Goal: Task Accomplishment & Management: Complete application form

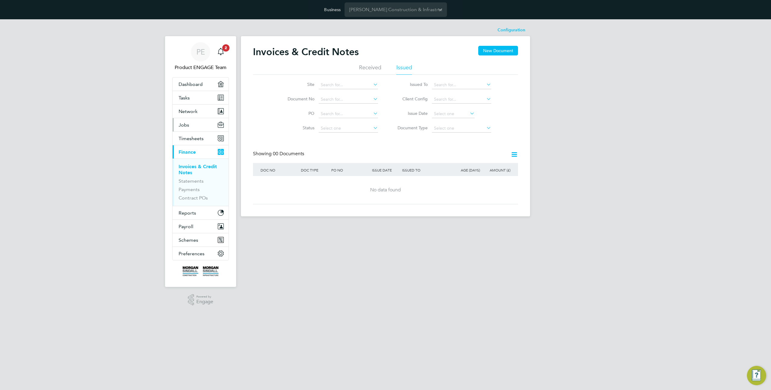
click at [196, 126] on button "Jobs" at bounding box center [201, 124] width 56 height 13
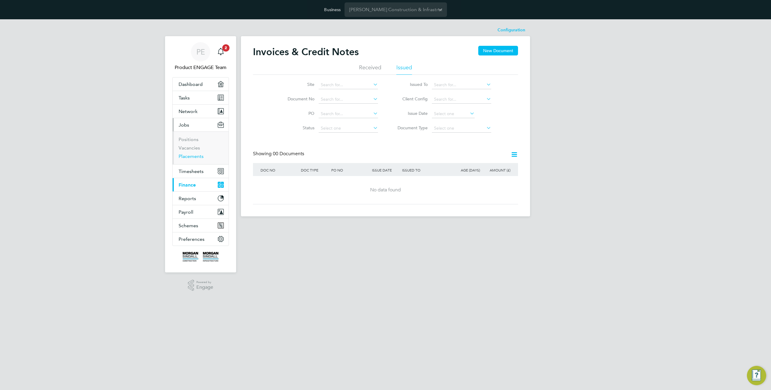
click at [187, 156] on link "Placements" at bounding box center [191, 156] width 25 height 6
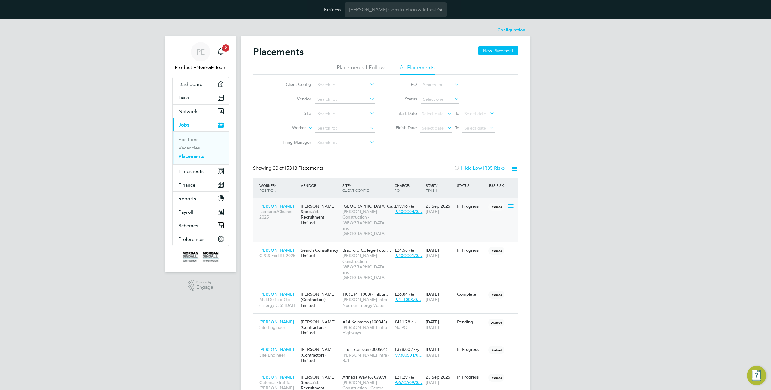
click at [465, 210] on div "In Progress" at bounding box center [471, 205] width 31 height 11
click at [380, 11] on input "Morgan Sindall Construction & Infrastructure Ltd" at bounding box center [395, 9] width 102 height 14
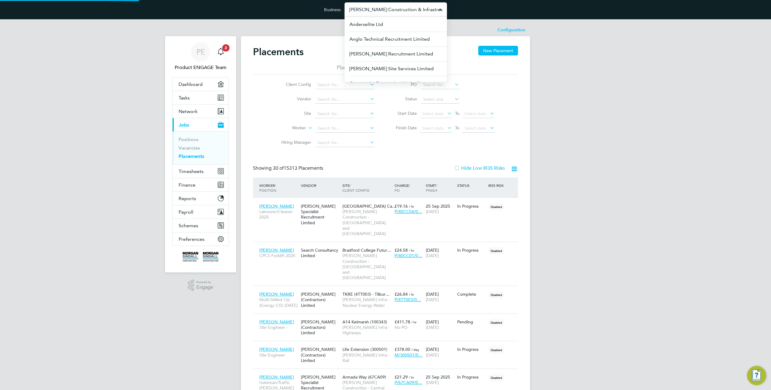
click at [380, 11] on input "Morgan Sindall Construction & Infrastructure Ltd" at bounding box center [395, 9] width 102 height 14
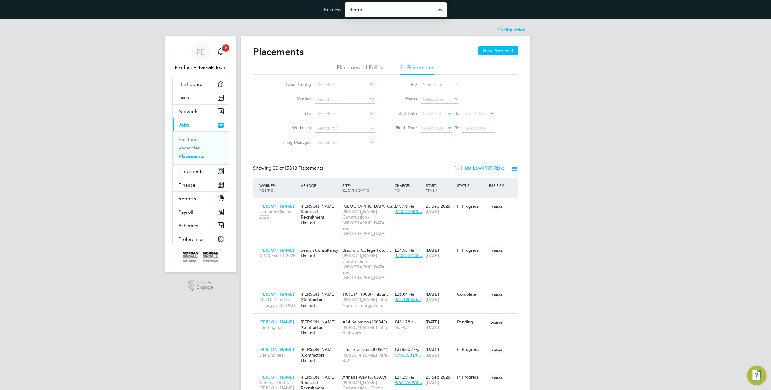
type input "Demo ENGAGE End Hirer"
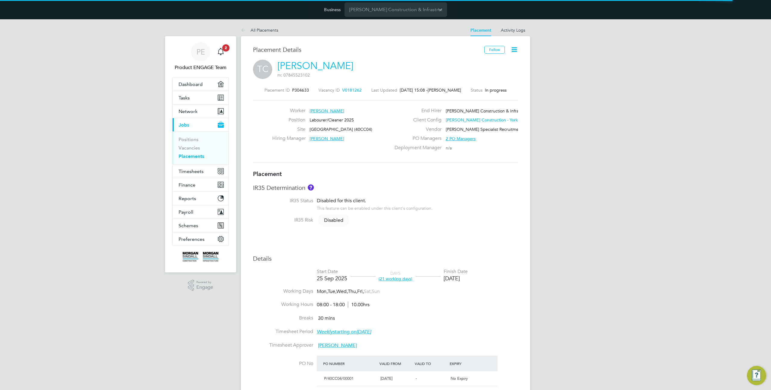
click at [514, 48] on icon at bounding box center [514, 50] width 8 height 8
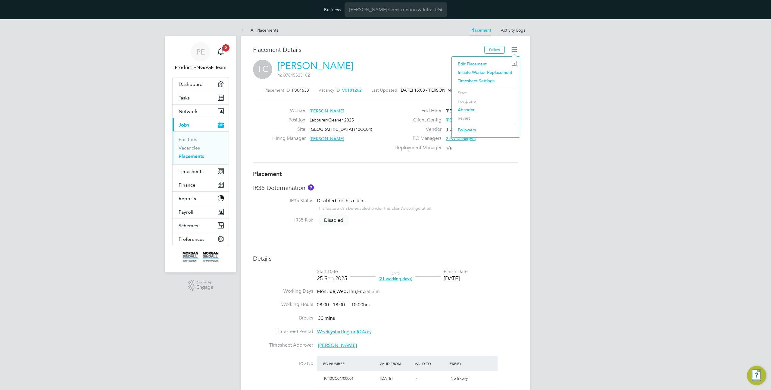
click at [488, 71] on li "Initiate Worker Replacement" at bounding box center [486, 72] width 62 height 8
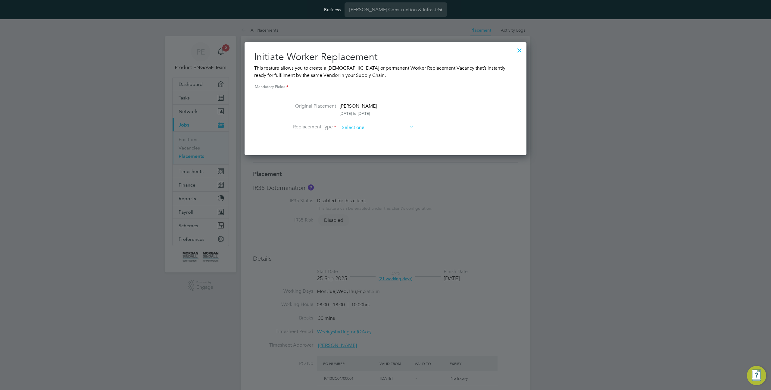
click at [381, 124] on input at bounding box center [377, 127] width 74 height 9
click at [369, 135] on li "Temporary" at bounding box center [376, 136] width 75 height 8
type input "Temporary"
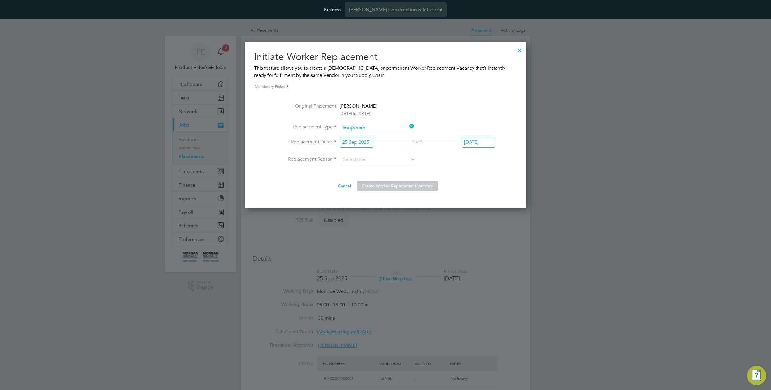
click at [518, 49] on div at bounding box center [519, 48] width 11 height 11
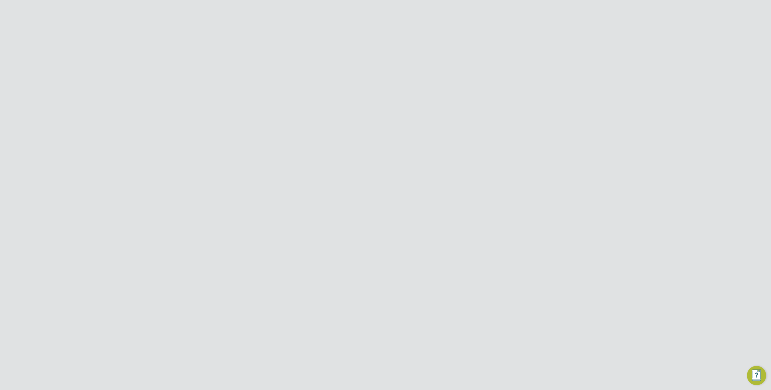
click at [437, 235] on span "[DATE]" at bounding box center [432, 233] width 13 height 5
click at [435, 236] on div "12 May 2025 02 Nov 2025" at bounding box center [439, 230] width 31 height 17
click at [244, 30] on icon at bounding box center [245, 31] width 8 height 8
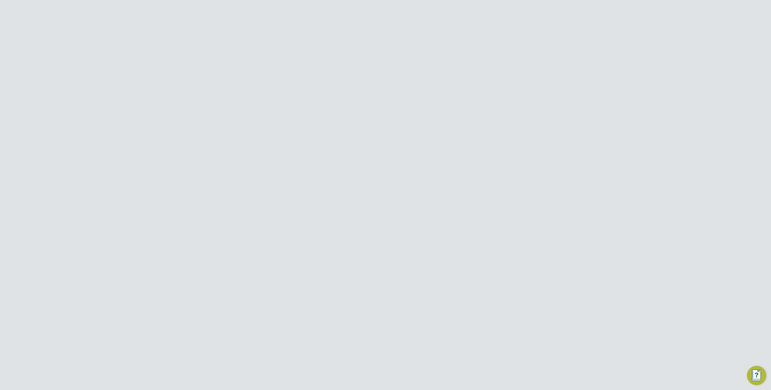
click at [359, 234] on span "ENGAGE End Hirer - Training" at bounding box center [366, 236] width 49 height 11
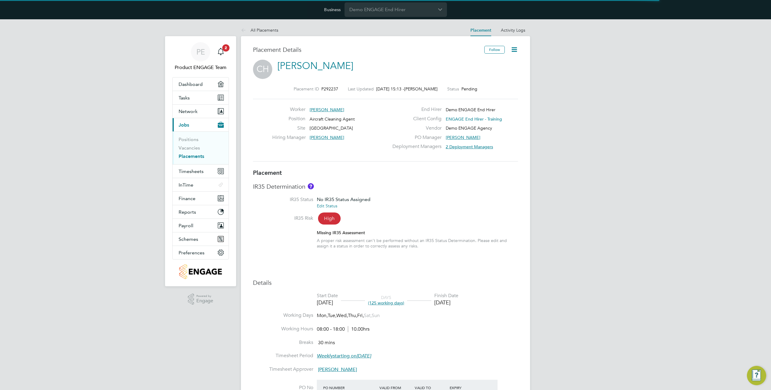
click at [512, 48] on icon at bounding box center [514, 50] width 8 height 8
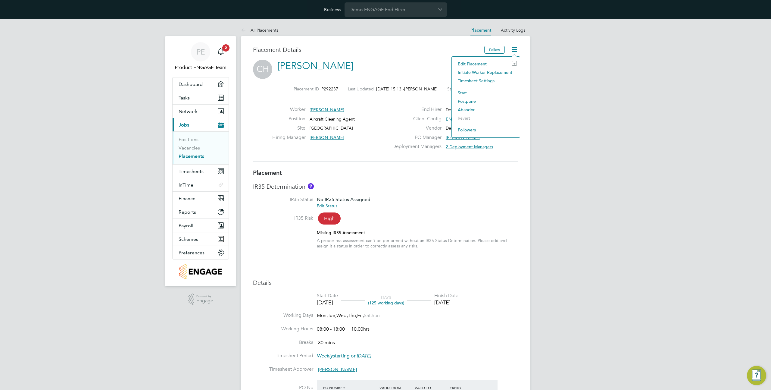
click at [484, 72] on li "Initiate Worker Replacement" at bounding box center [486, 72] width 62 height 8
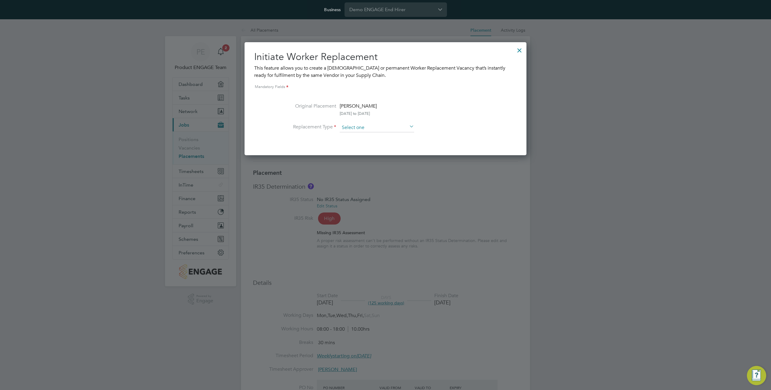
click at [353, 130] on input at bounding box center [377, 127] width 74 height 9
click at [364, 138] on li "Temporary" at bounding box center [376, 136] width 75 height 8
type input "Temporary"
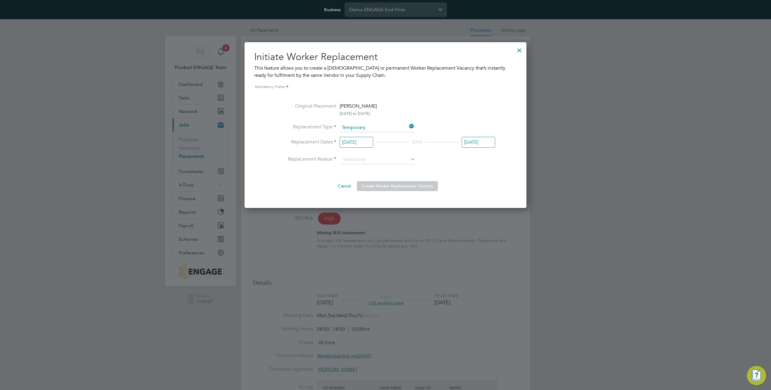
click at [518, 48] on div at bounding box center [519, 48] width 11 height 11
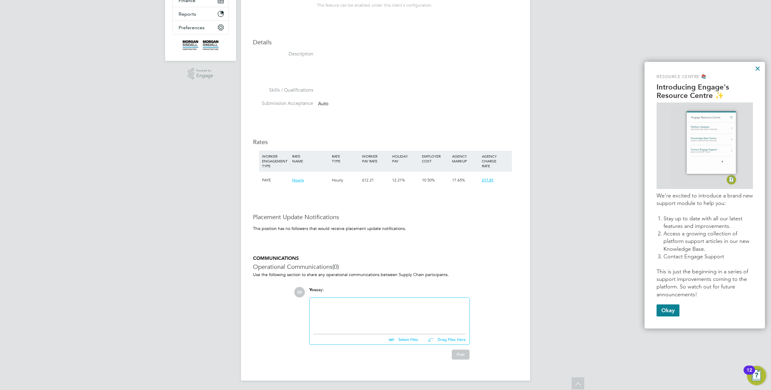
scroll to position [18, 40]
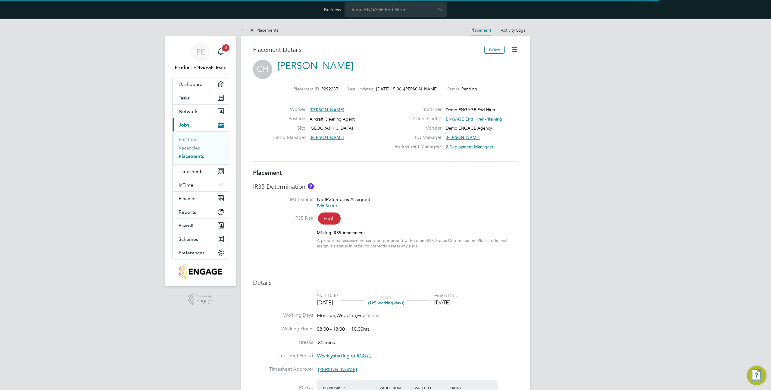
click at [517, 46] on icon at bounding box center [514, 50] width 8 height 8
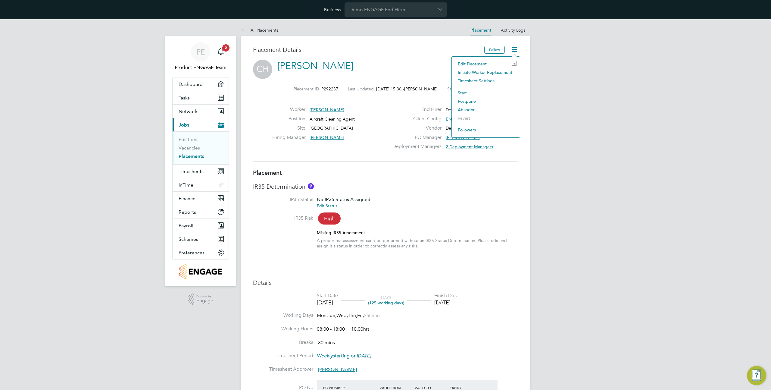
click at [481, 73] on li "Initiate Worker Replacement" at bounding box center [486, 72] width 62 height 8
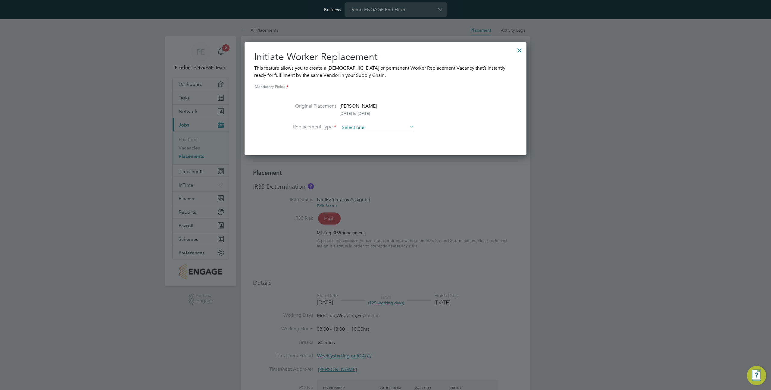
click at [356, 126] on input at bounding box center [377, 127] width 74 height 9
click at [356, 138] on li "Temporary" at bounding box center [376, 136] width 75 height 8
type input "Temporary"
